Goal: Register for event/course

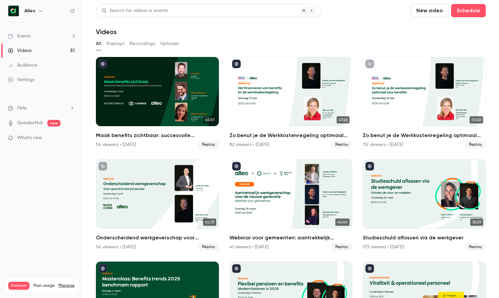
click at [33, 36] on link "Events 2" at bounding box center [41, 36] width 83 height 15
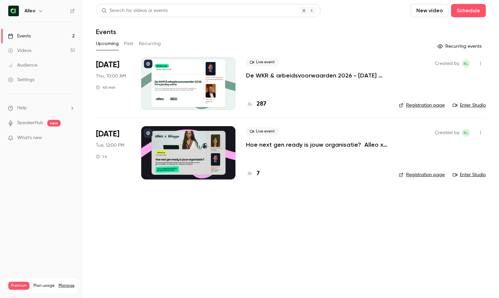
click at [276, 77] on p "De WKR & arbeidsvoorwaarden 2026 - [DATE] editie" at bounding box center [317, 75] width 142 height 8
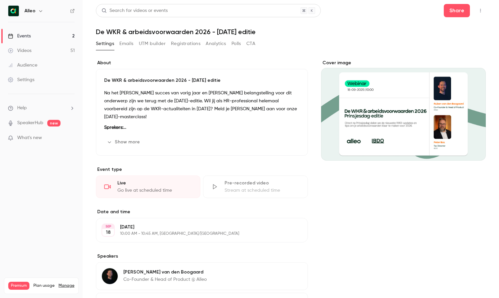
click at [194, 43] on button "Registrations" at bounding box center [185, 43] width 29 height 11
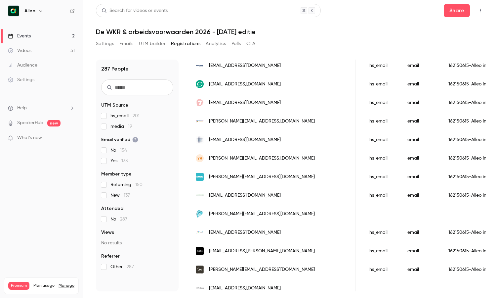
scroll to position [715, 0]
